Goal: Obtain resource: Download file/media

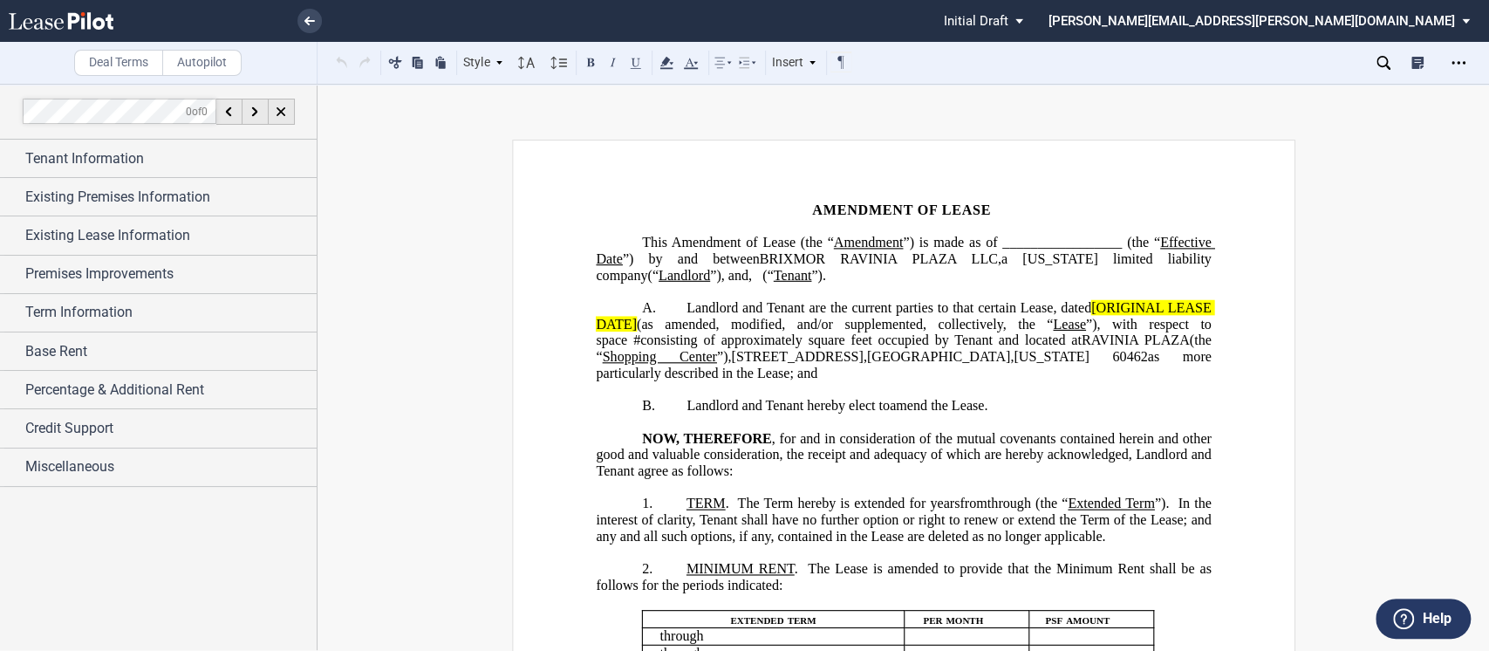
scroll to position [934, 0]
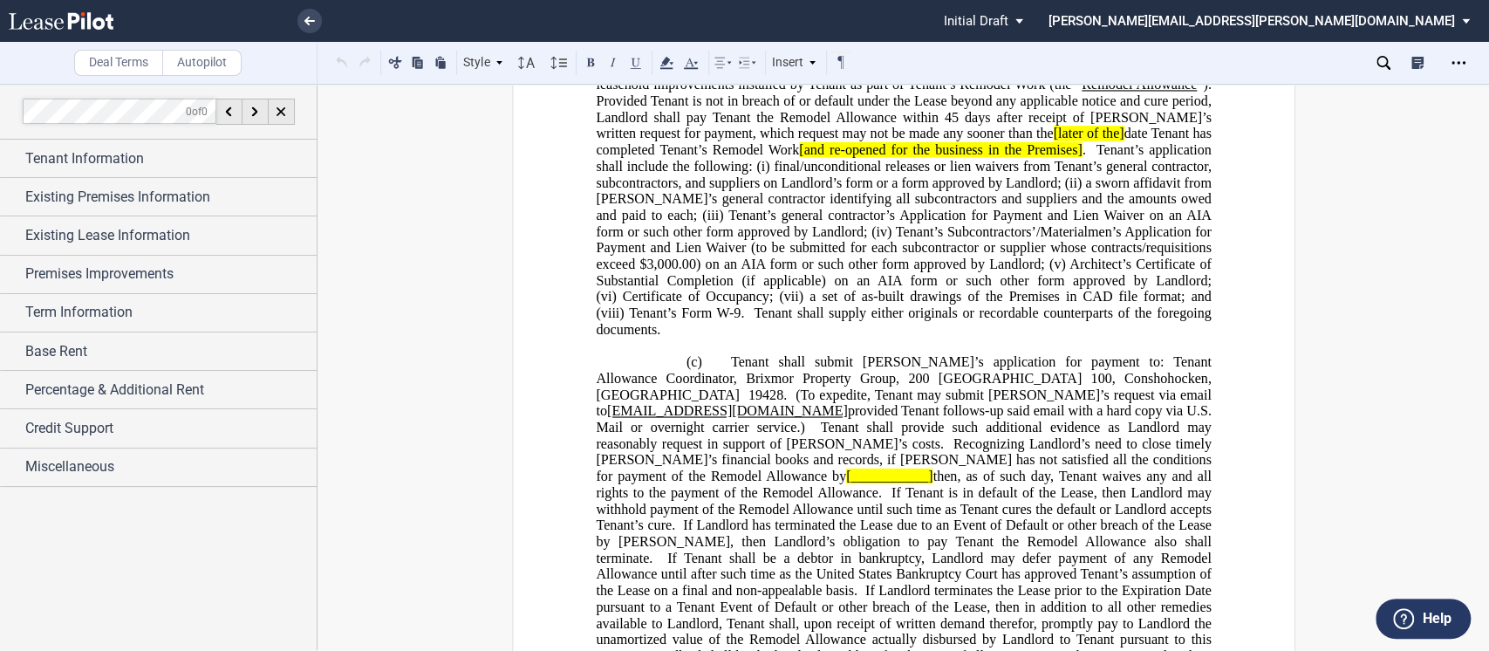
click at [899, 125] on span "Provided Tenant is not in breach of or default under the Lease beyond any appli…" at bounding box center [905, 108] width 619 height 31
click at [729, 77] on span "Subject to the terms hereof, Landlord shall reimburse Tenant for up to" at bounding box center [949, 69] width 441 height 16
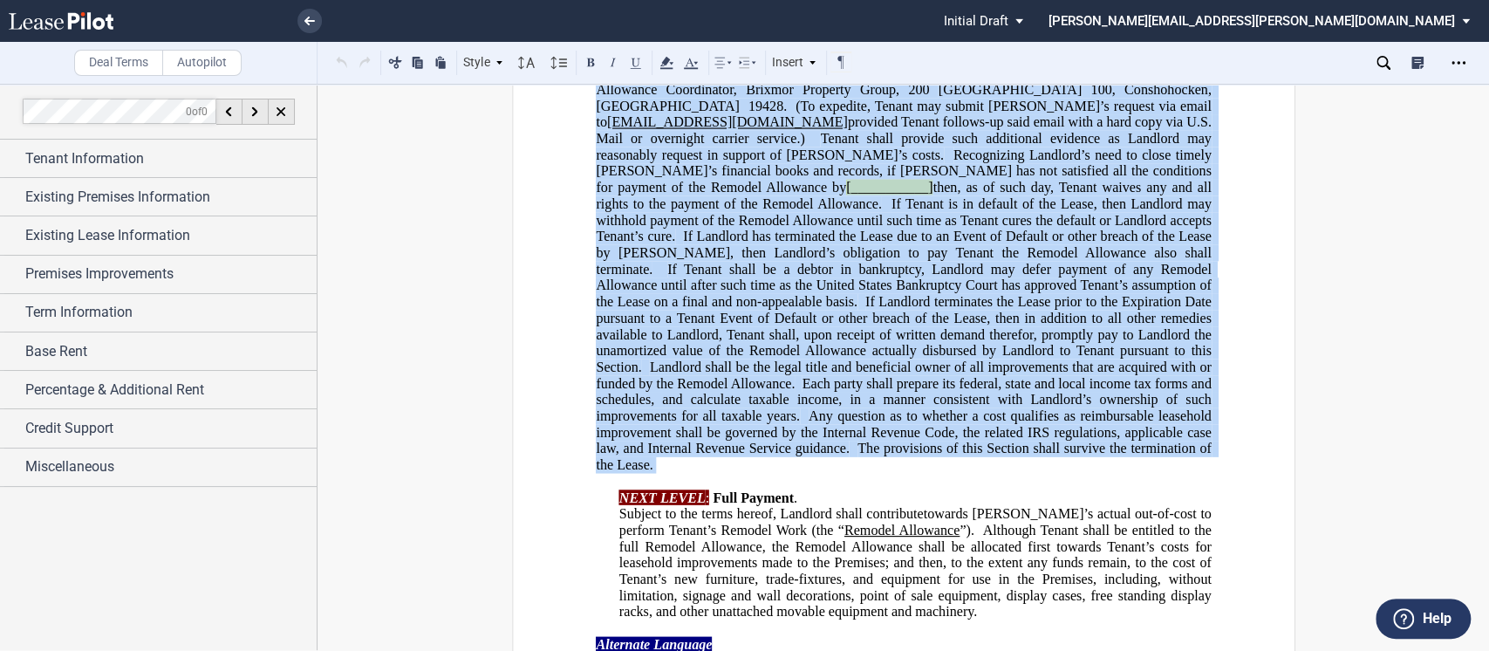
scroll to position [1375, 0]
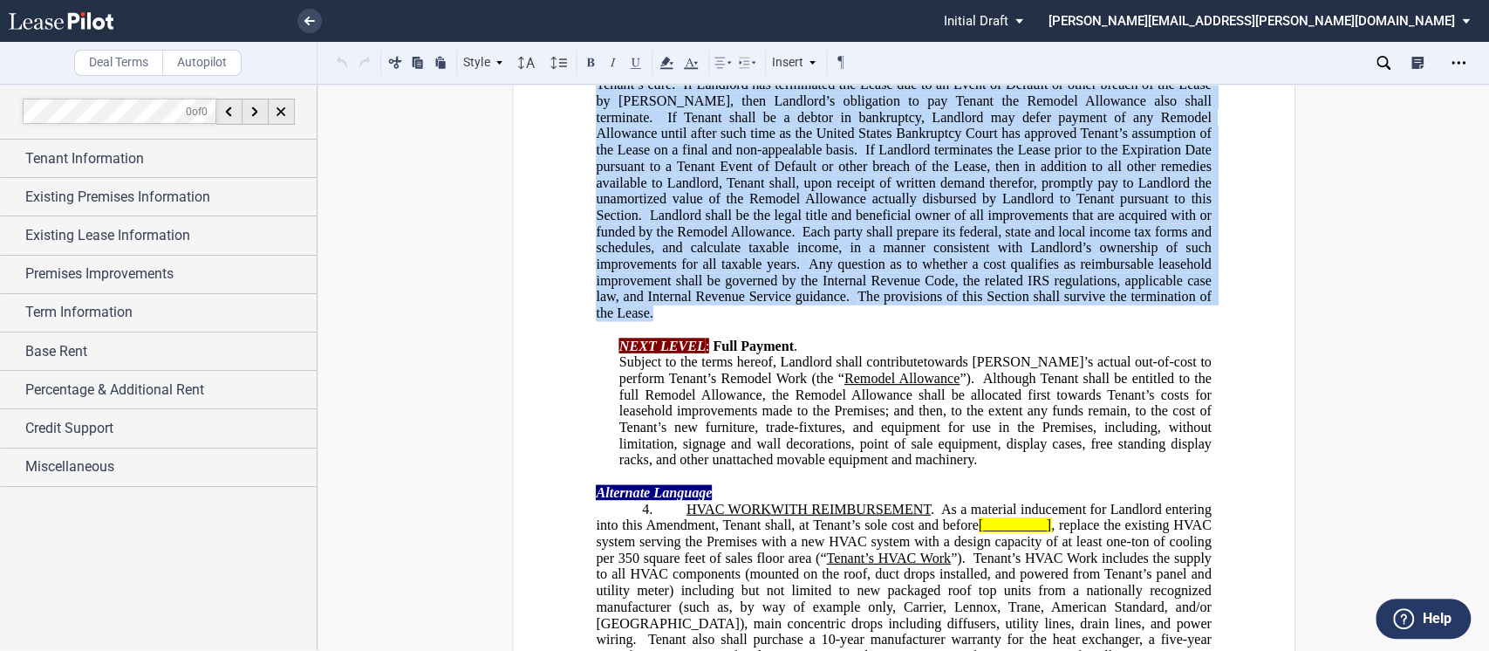
drag, startPoint x: 884, startPoint y: 277, endPoint x: 1233, endPoint y: 517, distance: 423.5
click at [1233, 517] on div "!!CUSTOM_FOOTER_DISTANCE_0.1!! !!CUSTOM_FOOTER_START!! ﻿ !!CUSTOM_PAGE_NUMBER:T…" at bounding box center [903, 628] width 783 height 3726
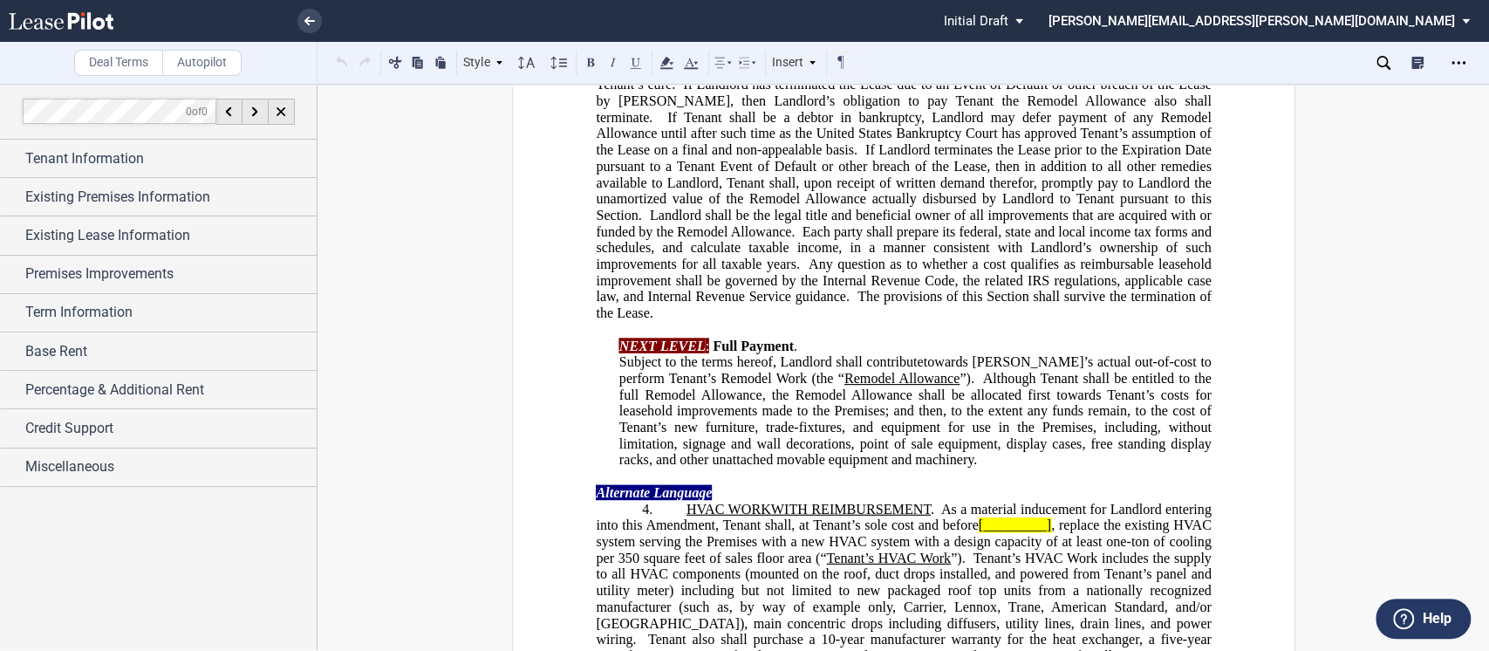
click at [824, 125] on span "If Landlord has terminated the Lease due to an Event of Default or other breach…" at bounding box center [905, 101] width 619 height 48
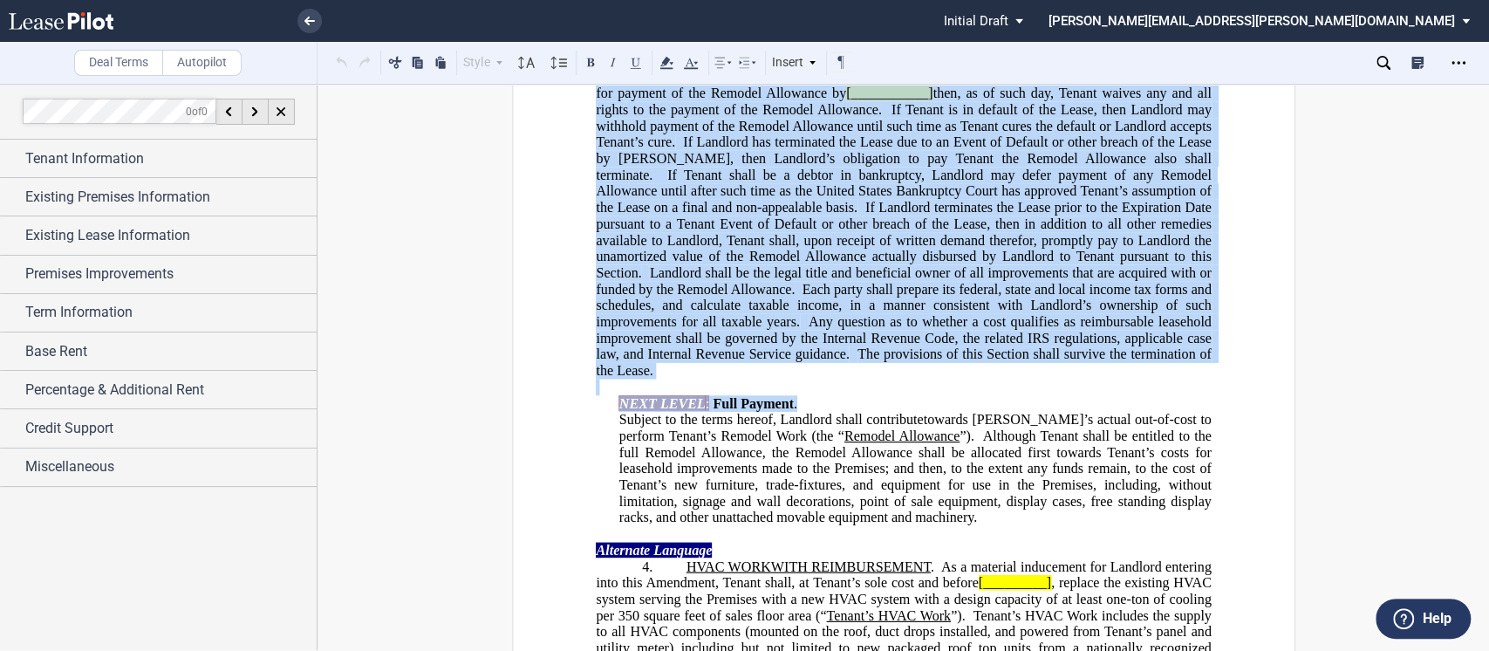
scroll to position [1319, 0]
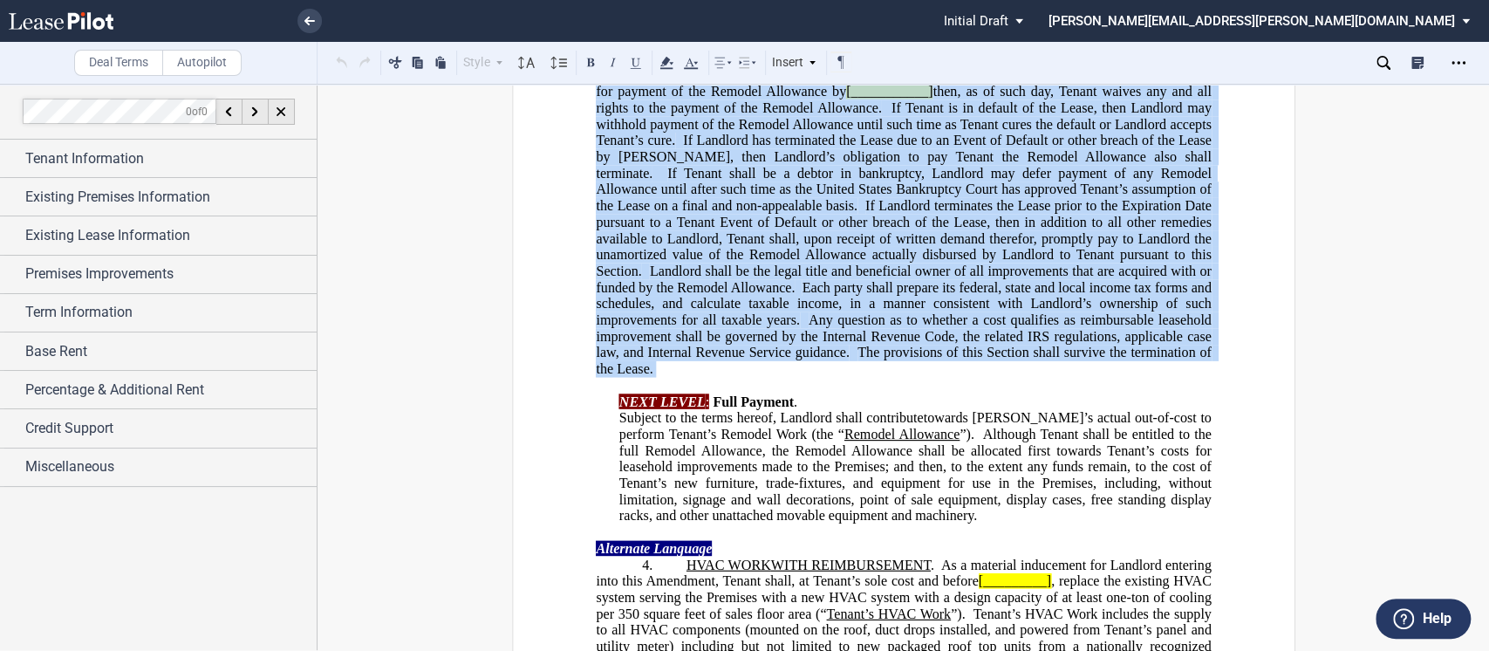
drag, startPoint x: 723, startPoint y: 330, endPoint x: 1236, endPoint y: 583, distance: 572.0
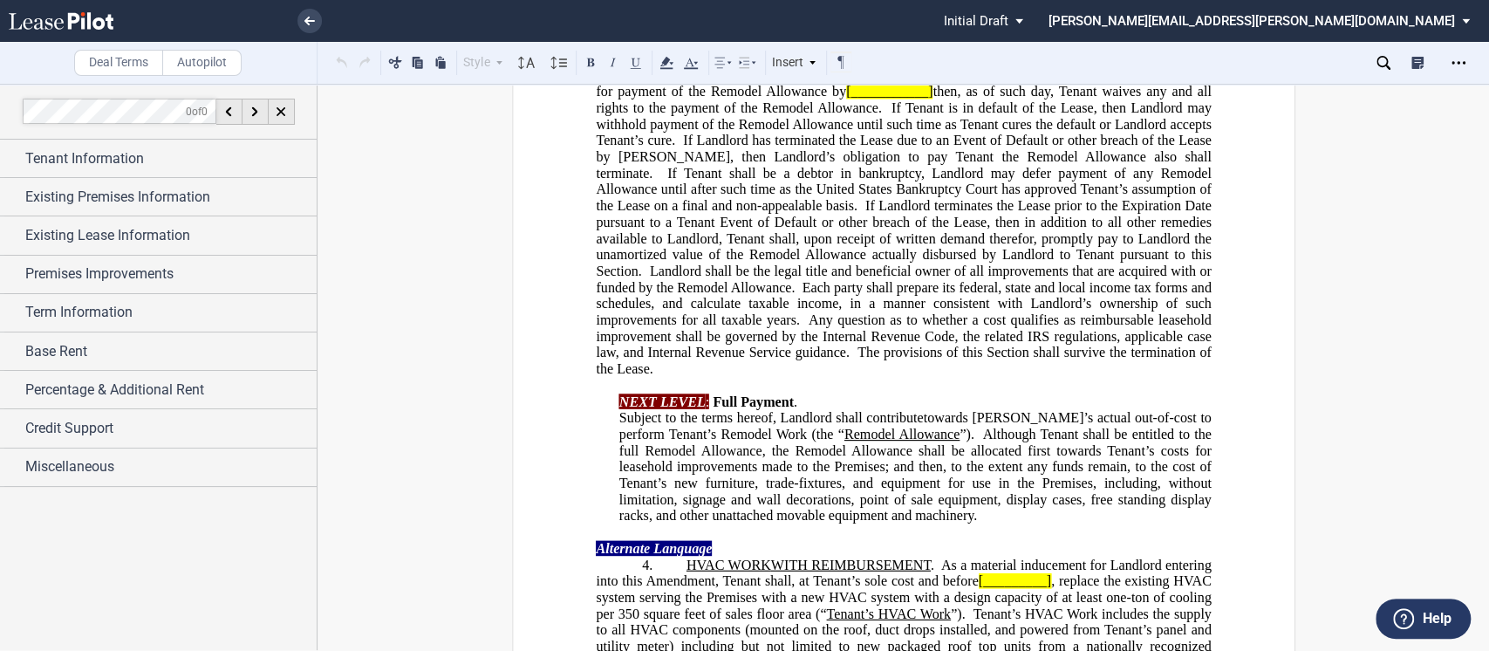
drag, startPoint x: 810, startPoint y: 364, endPoint x: 1146, endPoint y: 212, distance: 368.6
click at [1146, 34] on span "(To expedite, Tenant may submit [PERSON_NAME]’s request via email to" at bounding box center [905, 18] width 619 height 31
click at [1447, 64] on div "Open Lease options menu" at bounding box center [1459, 63] width 28 height 28
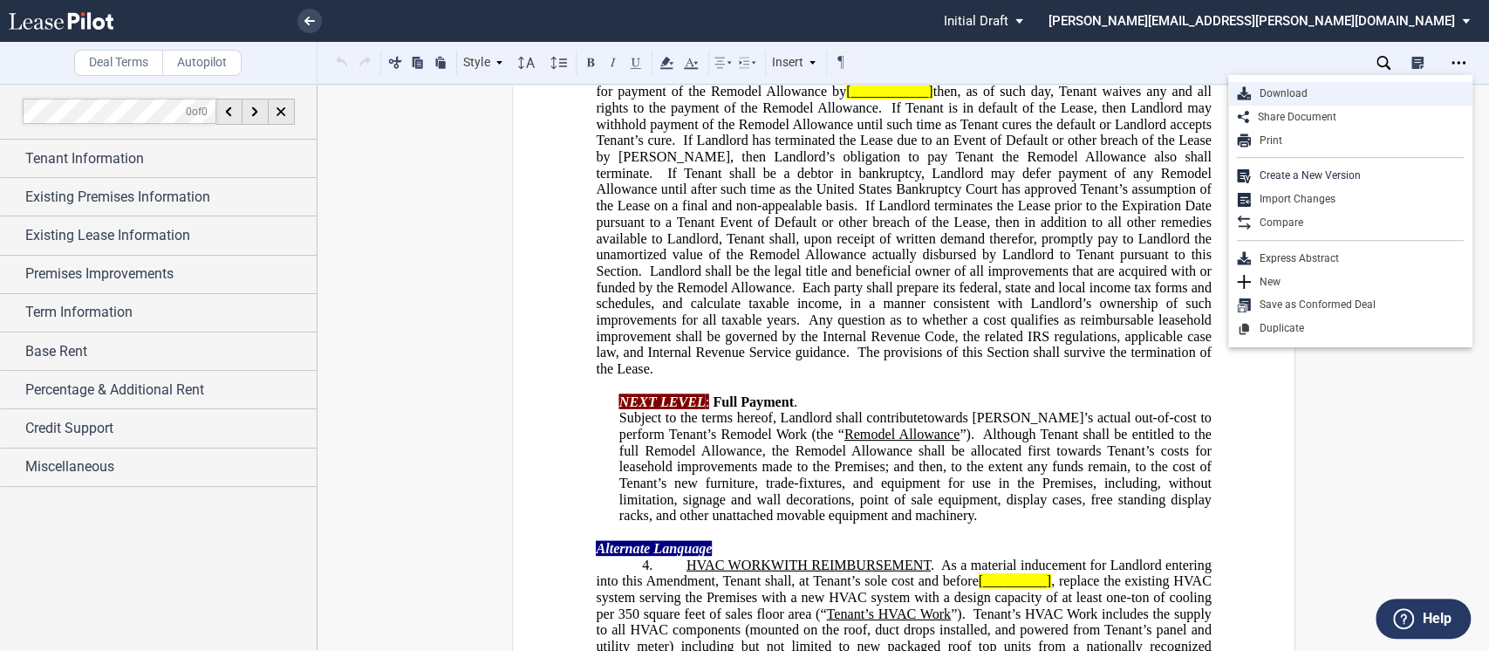
click at [1289, 86] on div "Download" at bounding box center [1357, 93] width 213 height 15
